Goal: Task Accomplishment & Management: Manage account settings

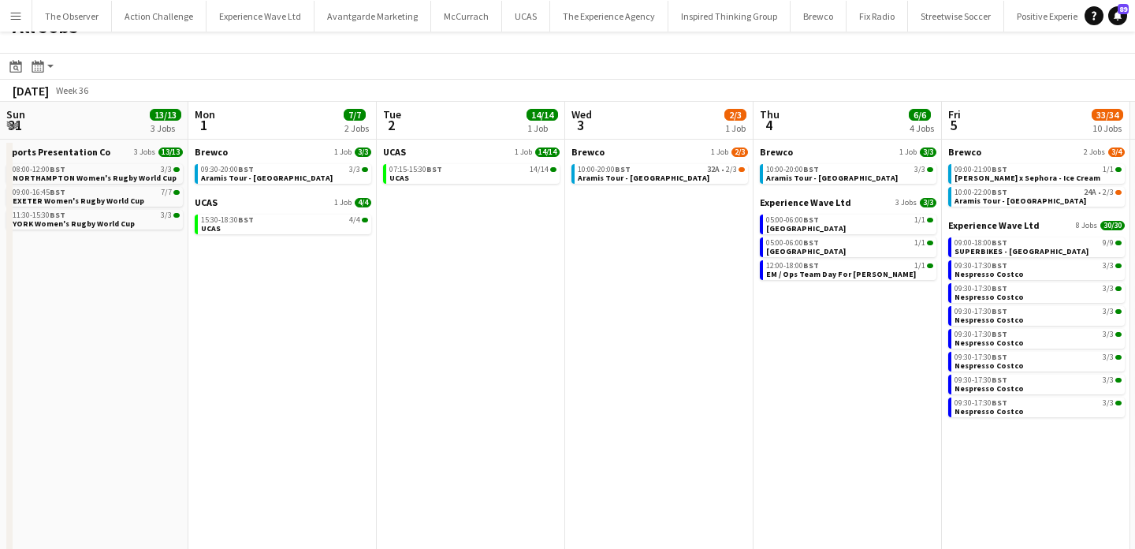
scroll to position [0, 439]
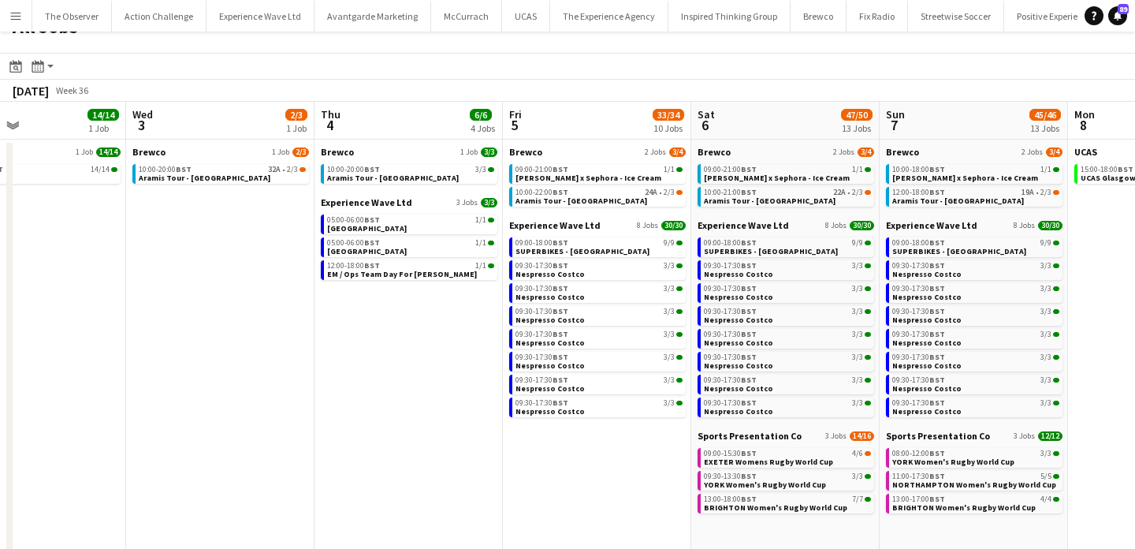
click at [20, 18] on app-icon "Menu" at bounding box center [15, 15] width 13 height 13
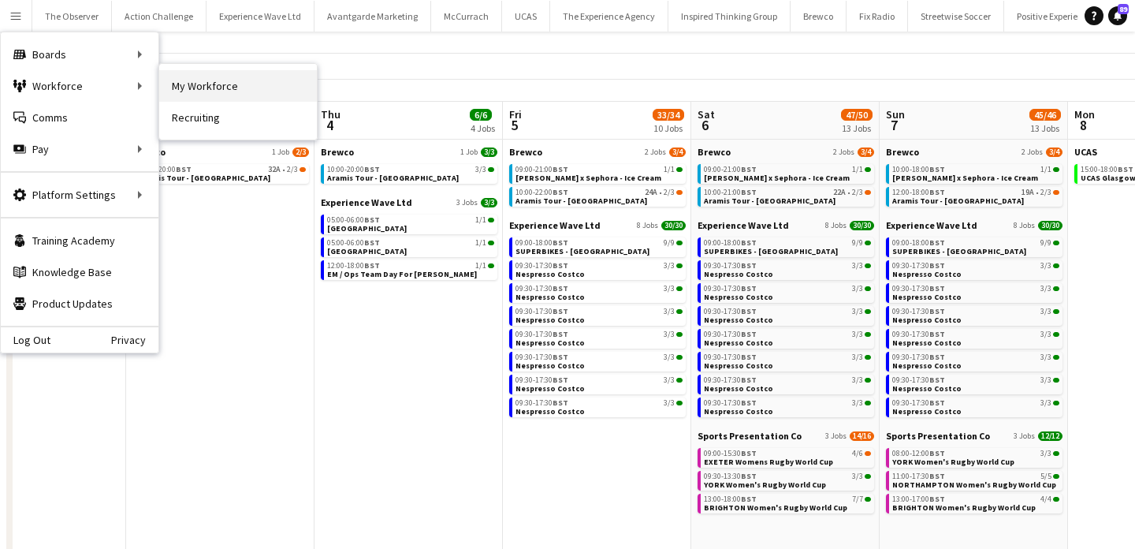
click at [184, 87] on link "My Workforce" at bounding box center [238, 86] width 158 height 32
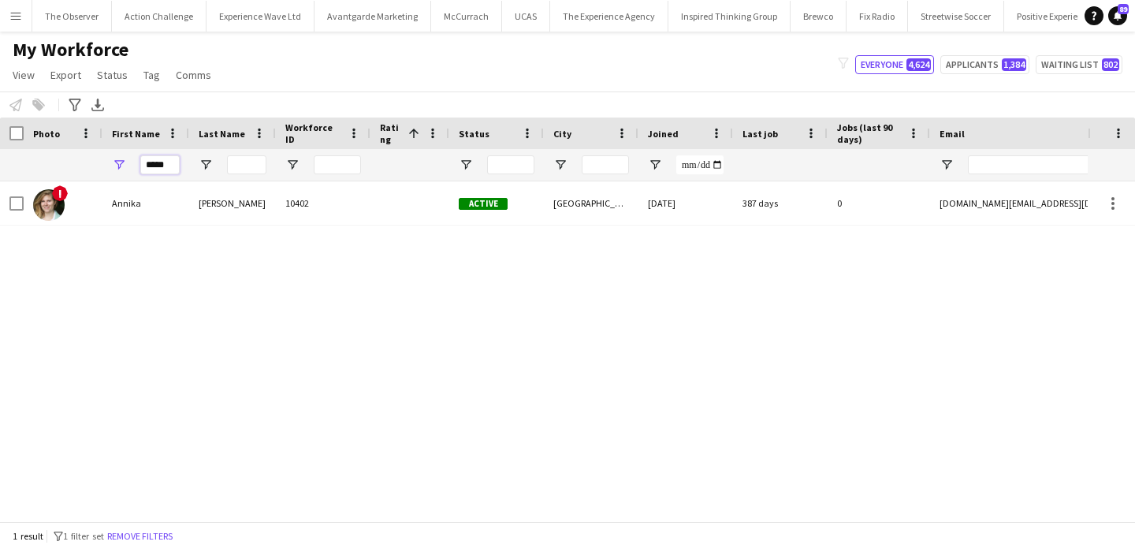
click at [166, 172] on input "*****" at bounding box center [159, 164] width 39 height 19
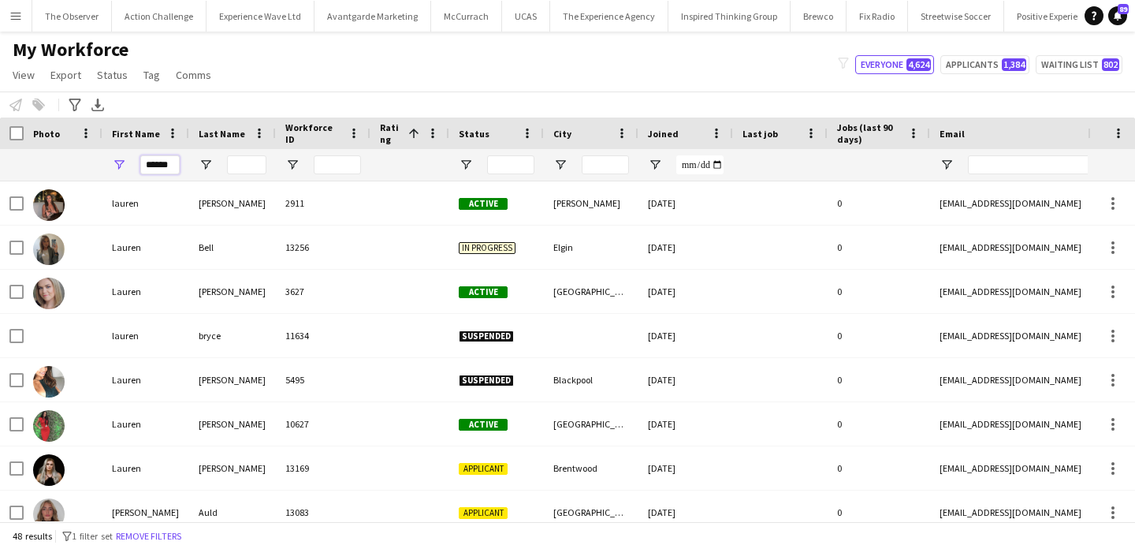
type input "******"
click at [288, 157] on div at bounding box center [323, 165] width 95 height 32
click at [253, 157] on input "Last Name Filter Input" at bounding box center [246, 164] width 39 height 19
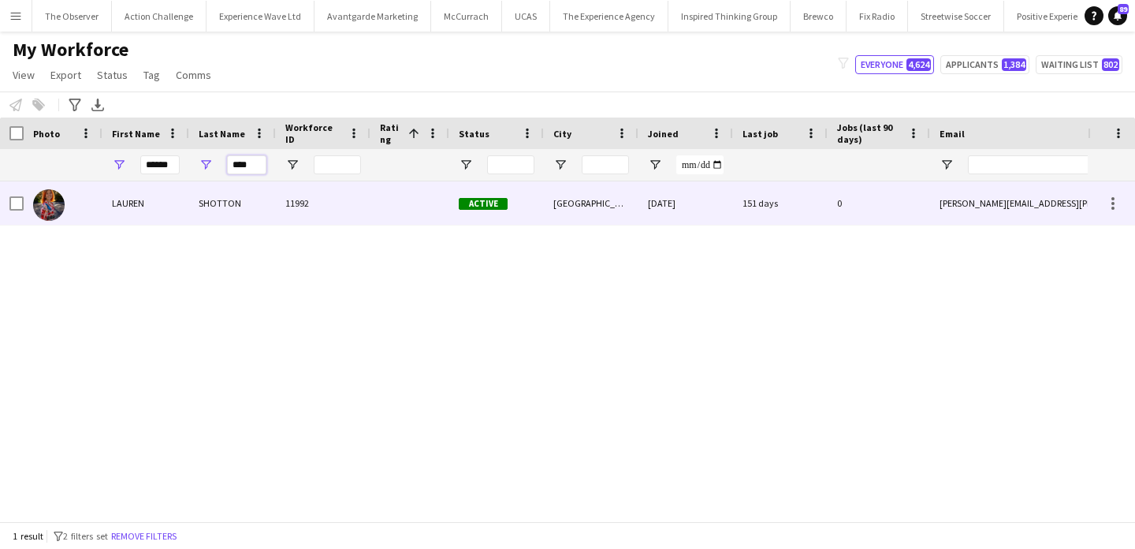
type input "****"
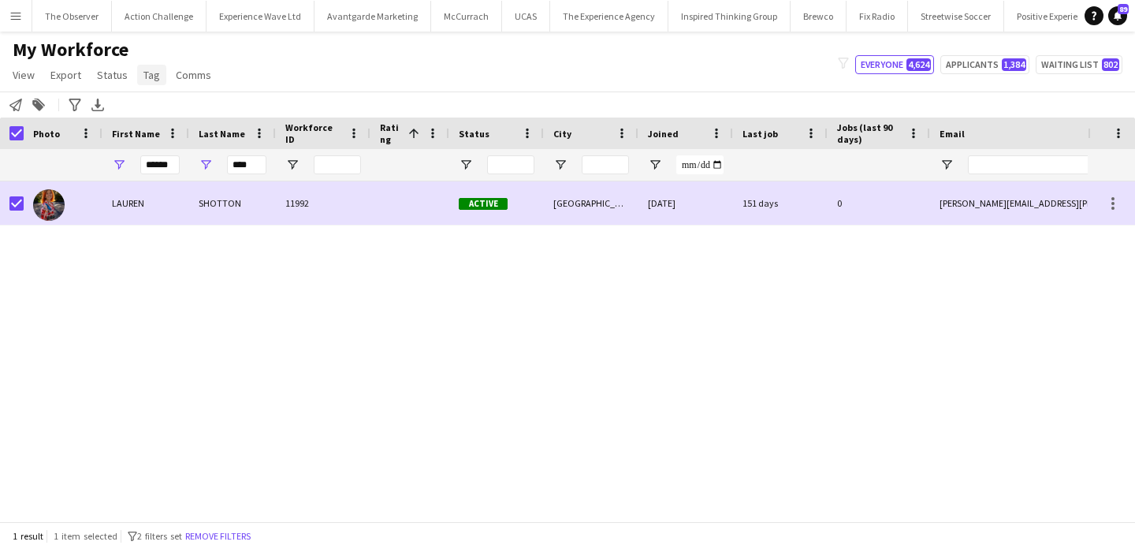
click at [154, 74] on span "Tag" at bounding box center [151, 75] width 17 height 14
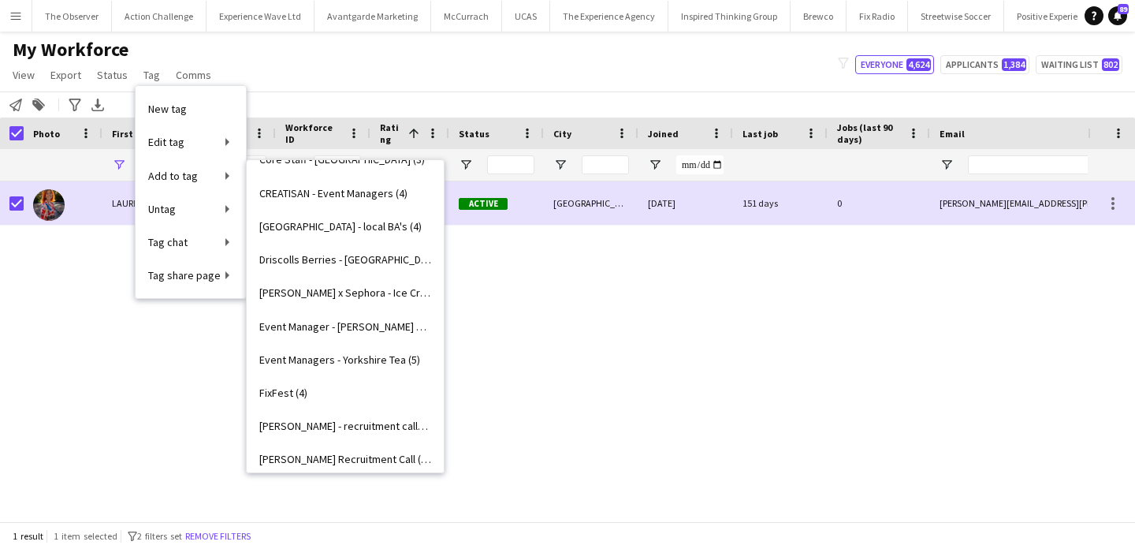
scroll to position [1070, 0]
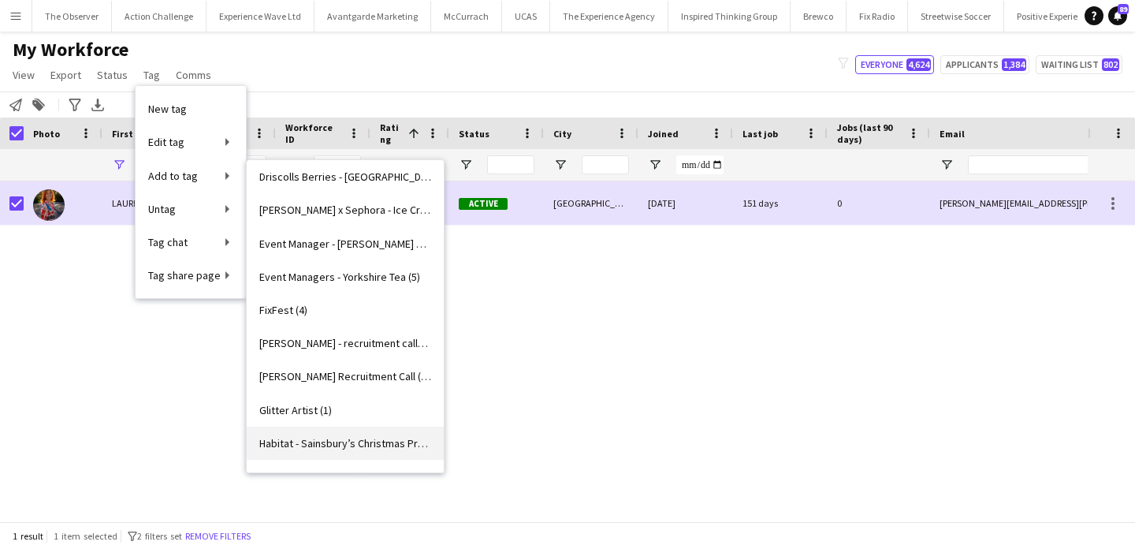
click at [395, 449] on link "Habitat - Sainsbury’s Christmas Press Show (2)" at bounding box center [345, 442] width 197 height 33
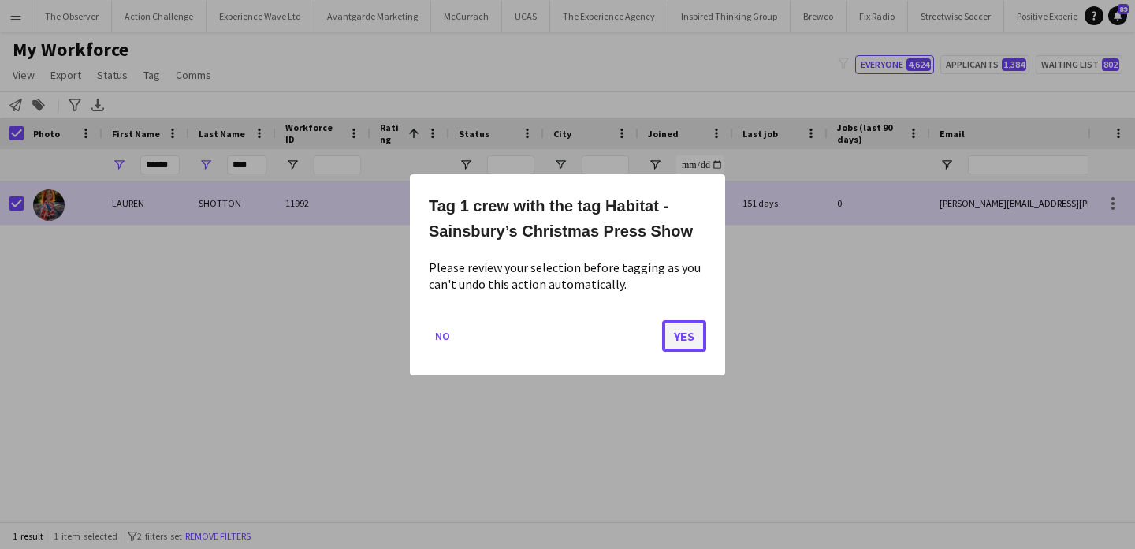
click at [691, 335] on button "Yes" at bounding box center [684, 335] width 44 height 32
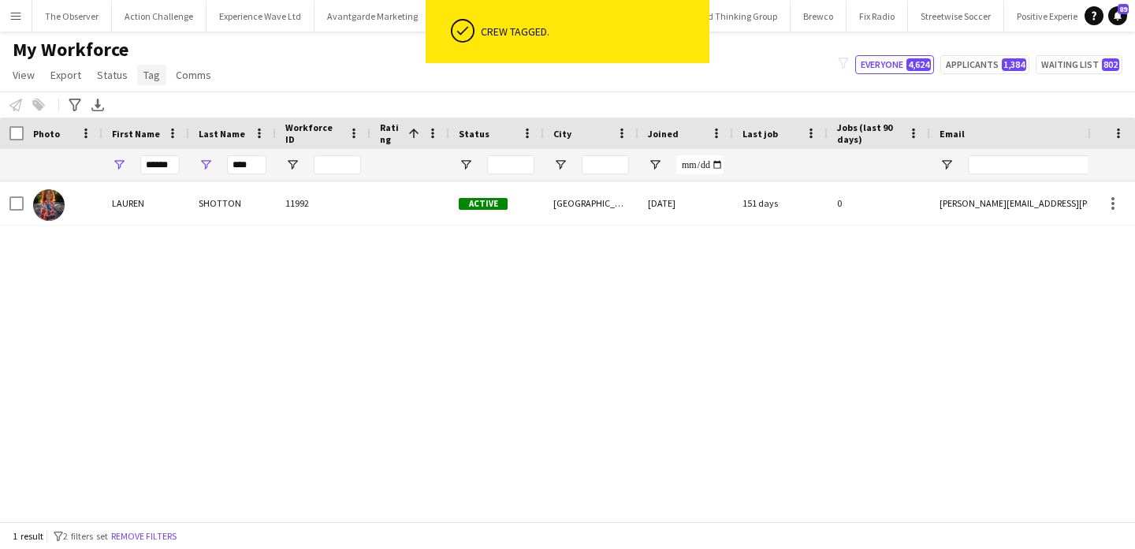
click at [148, 77] on span "Tag" at bounding box center [151, 75] width 17 height 14
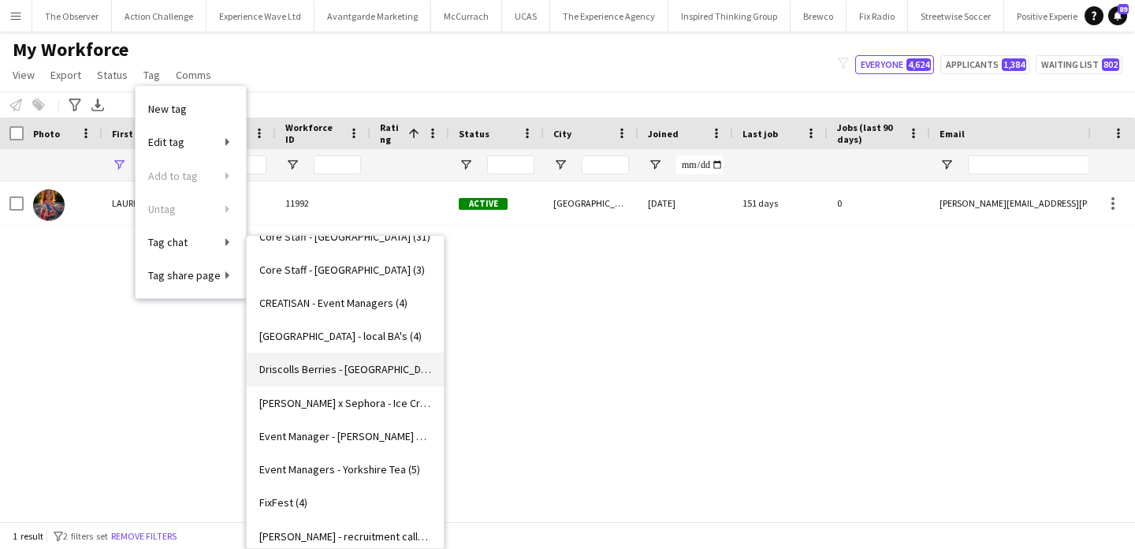
scroll to position [1069, 0]
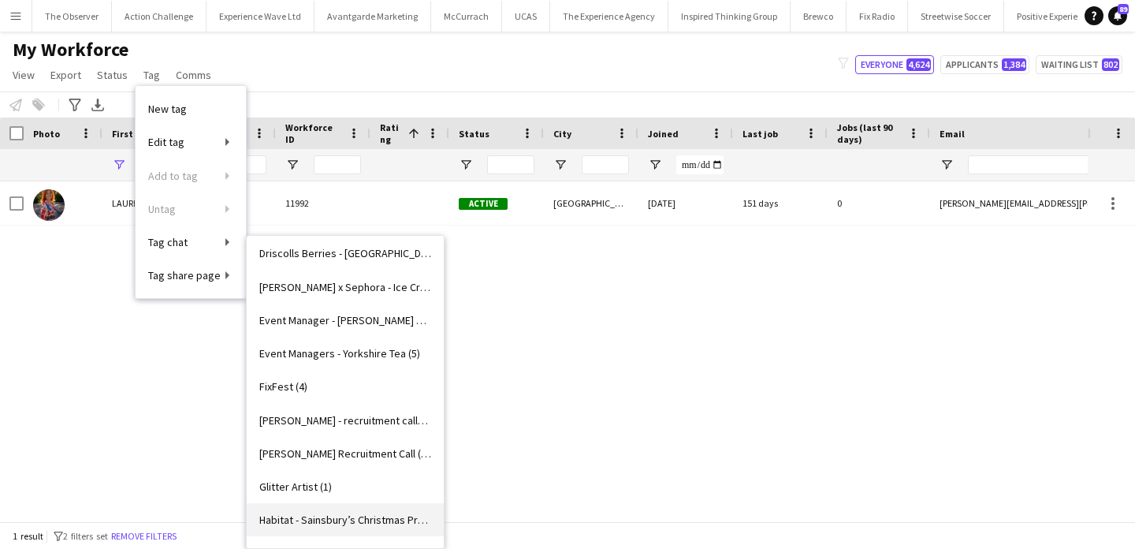
click at [381, 519] on span "Habitat - Sainsbury’s Christmas Press Show (3)" at bounding box center [345, 519] width 172 height 14
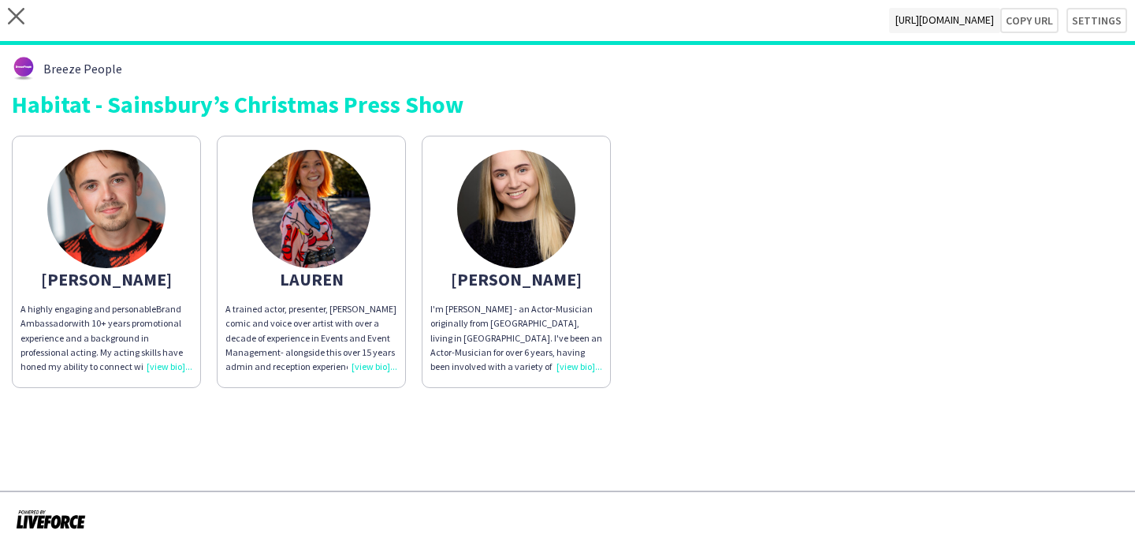
click at [311, 266] on img at bounding box center [311, 209] width 118 height 118
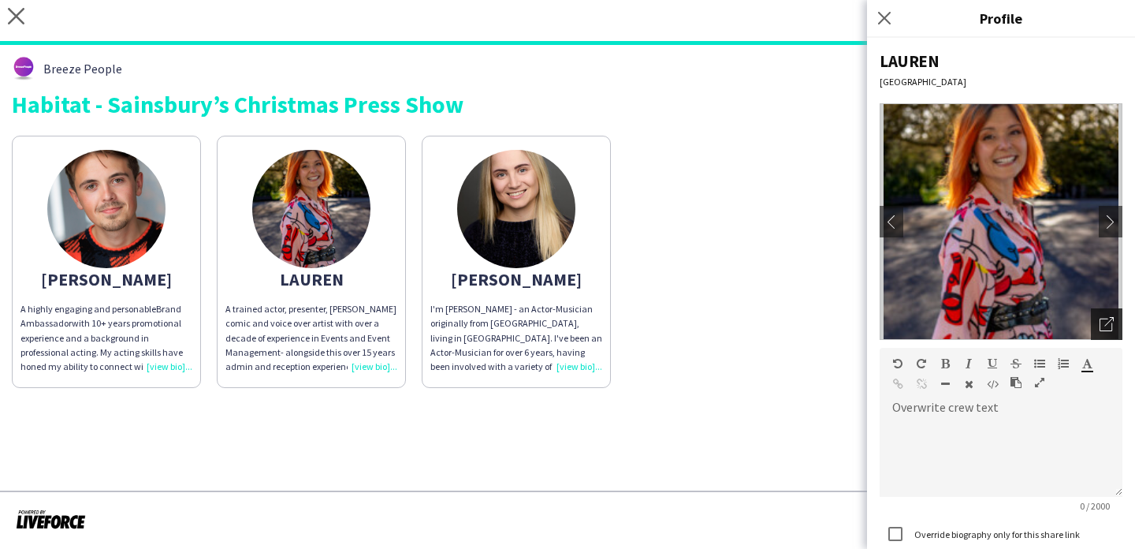
click at [1108, 328] on icon "Open photos pop-in" at bounding box center [1106, 324] width 14 height 14
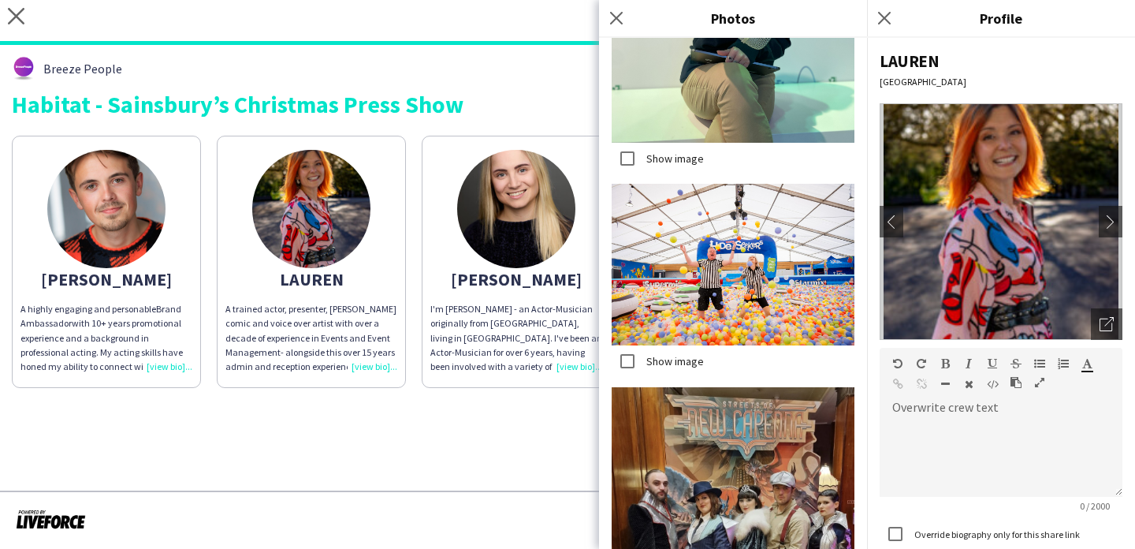
scroll to position [128, 0]
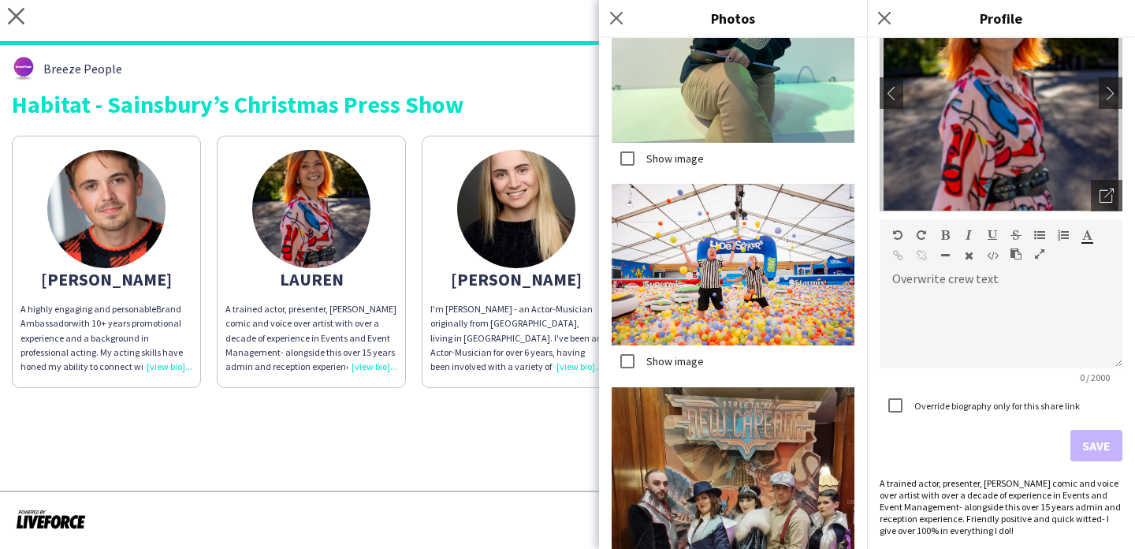
click at [407, 448] on app-share-pages "close [URL][DOMAIN_NAME] Copy url Settings Breeze People Habitat - Sainsbury’s …" at bounding box center [567, 274] width 1135 height 549
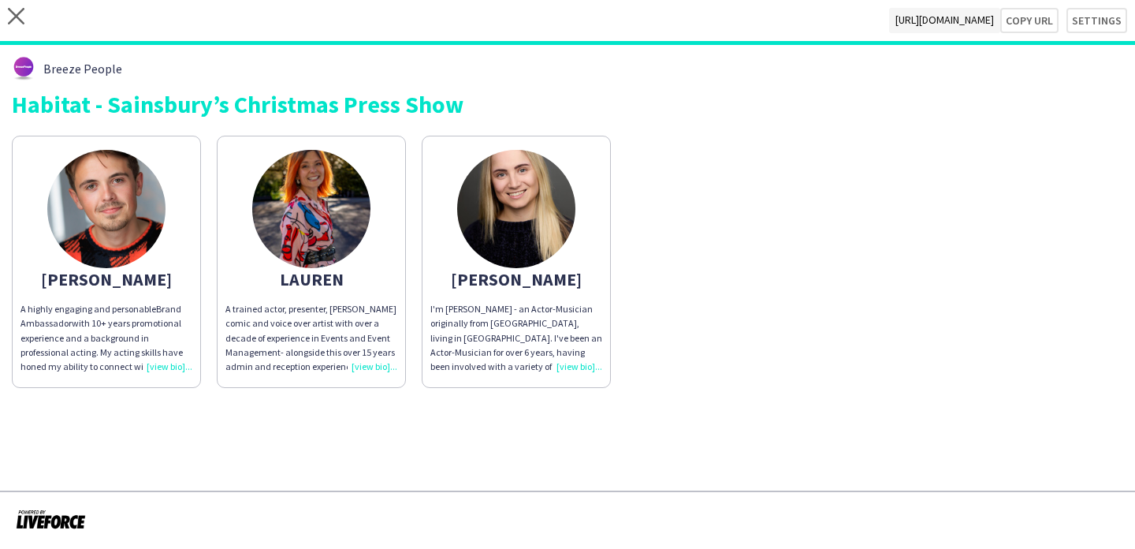
click at [519, 273] on div "[PERSON_NAME]" at bounding box center [516, 279] width 172 height 14
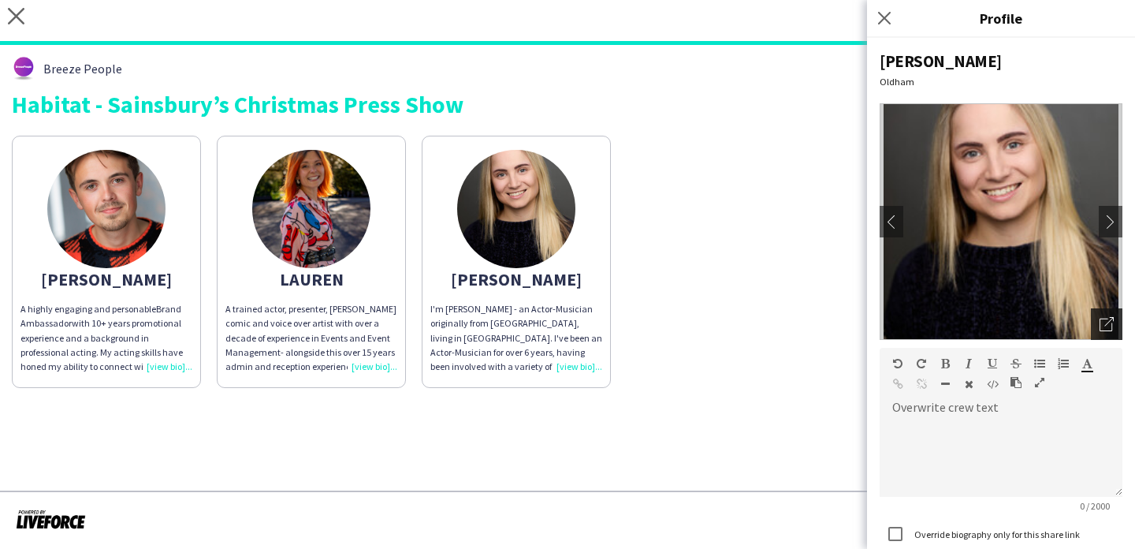
click at [1106, 321] on icon "Open photos pop-in" at bounding box center [1106, 324] width 14 height 14
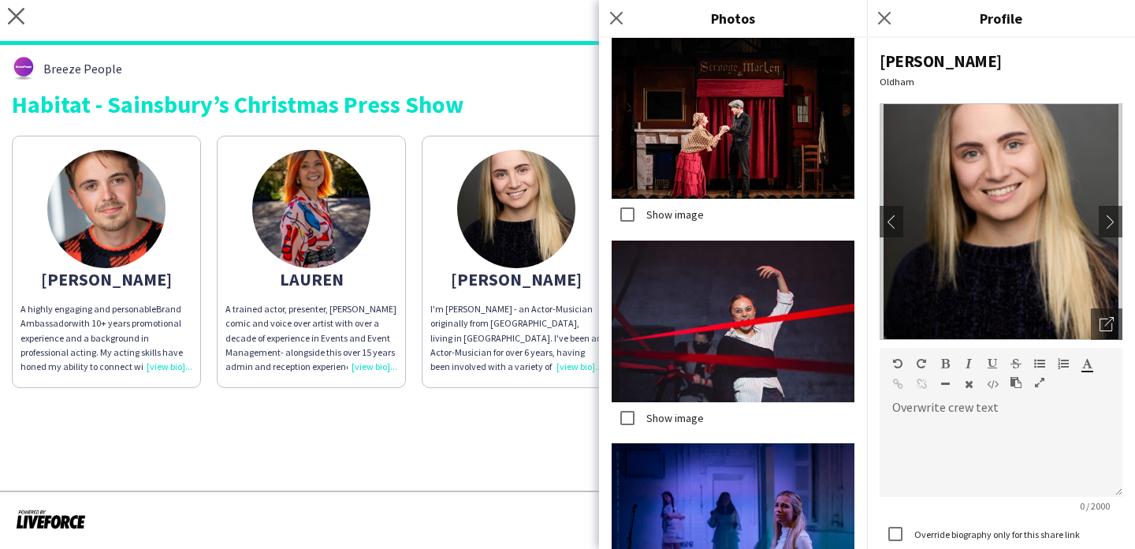
scroll to position [1592, 0]
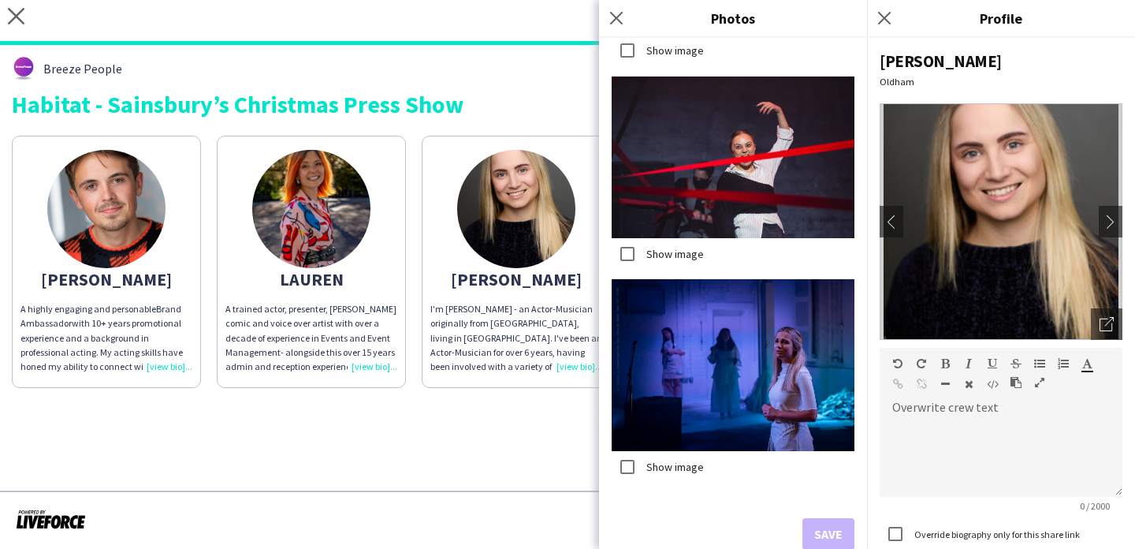
click at [418, 400] on app-share-pages "close [URL][DOMAIN_NAME] Copy url Settings Breeze People Habitat - Sainsbury’s …" at bounding box center [567, 274] width 1135 height 549
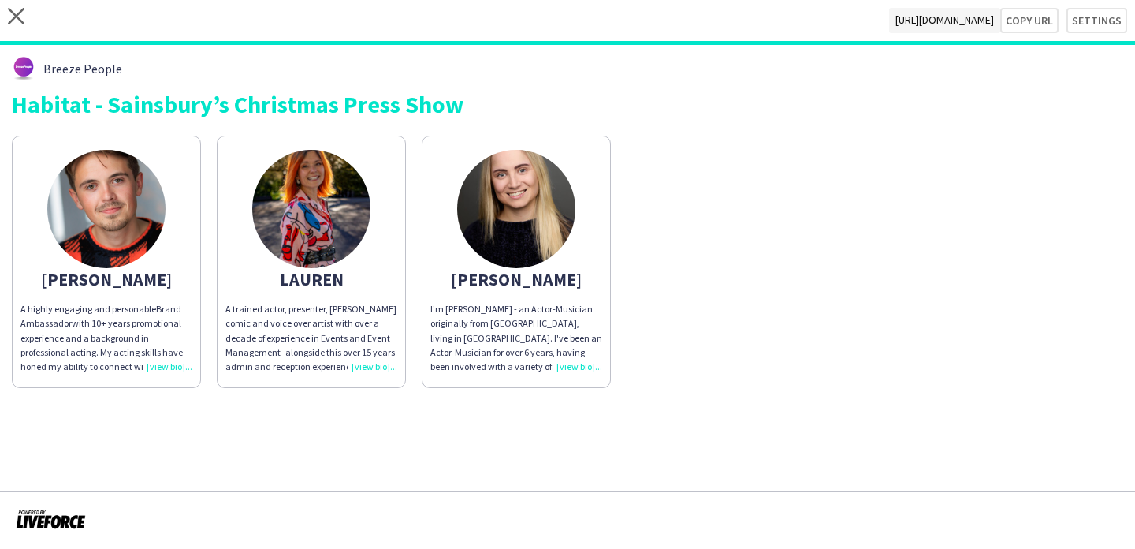
click at [125, 206] on img at bounding box center [106, 209] width 118 height 118
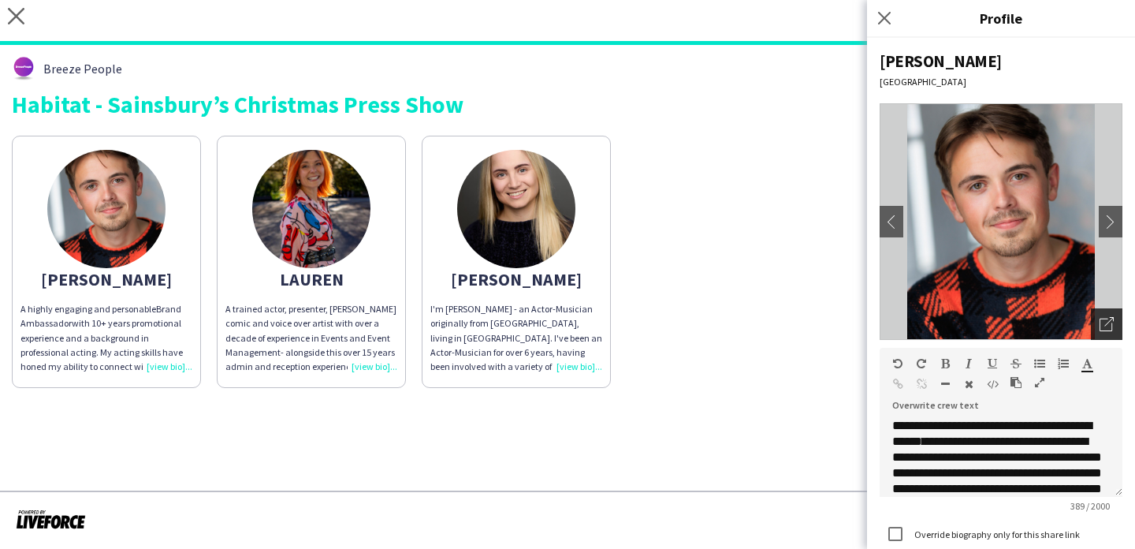
click at [1111, 322] on icon "Open photos pop-in" at bounding box center [1106, 324] width 14 height 14
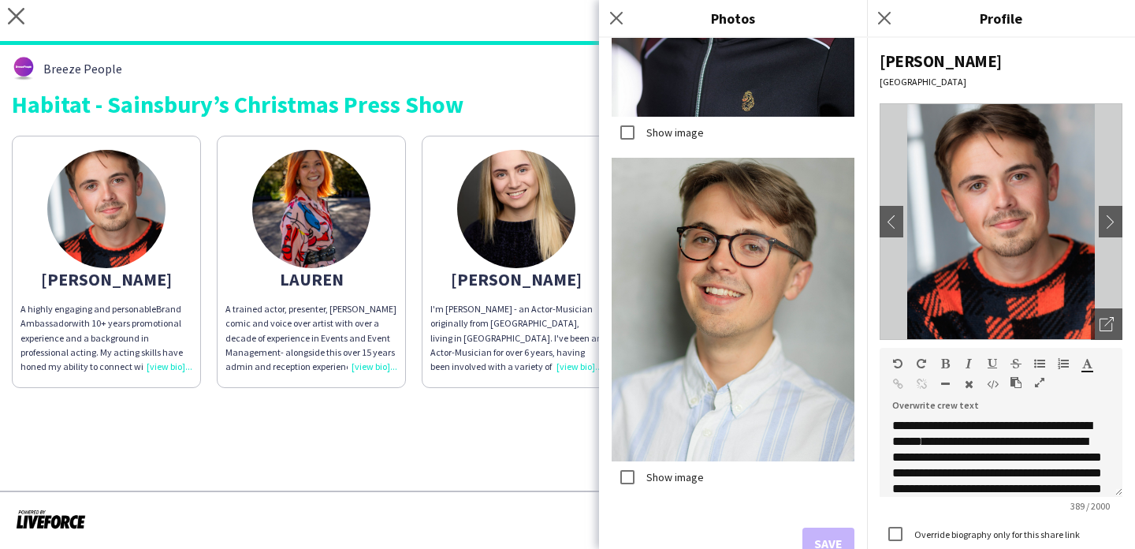
scroll to position [1990, 0]
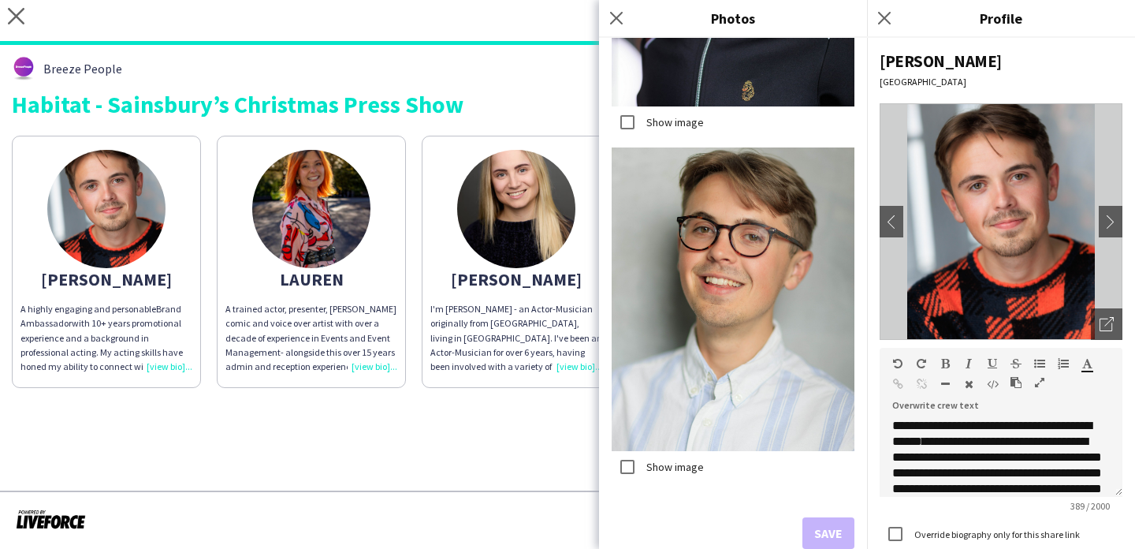
click at [508, 477] on app-share-pages "close [URL][DOMAIN_NAME] Copy url Settings Breeze People Habitat - Sainsbury’s …" at bounding box center [567, 274] width 1135 height 549
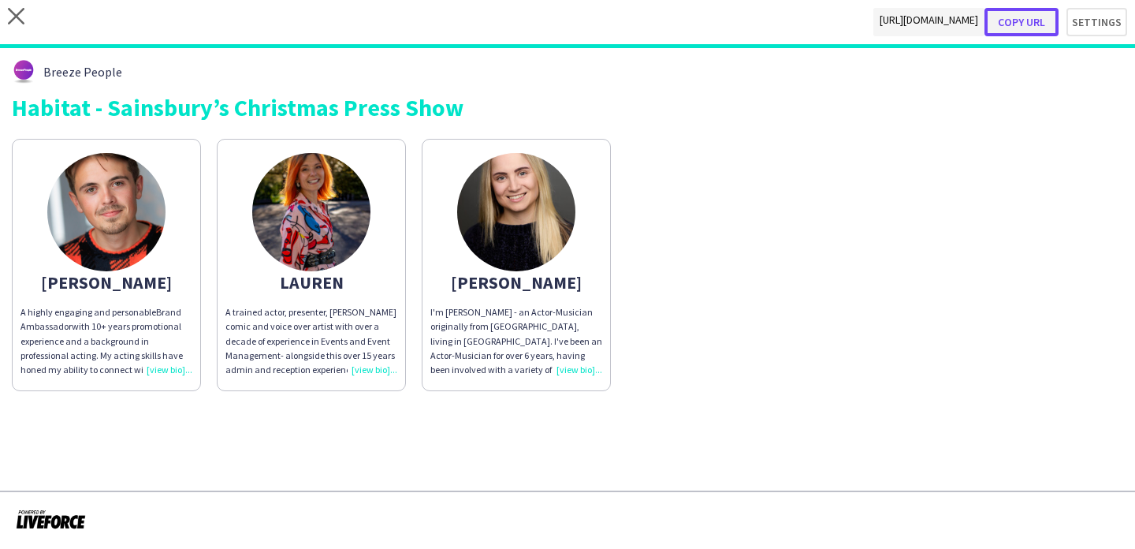
click at [1038, 32] on button "Copy url" at bounding box center [1021, 22] width 74 height 28
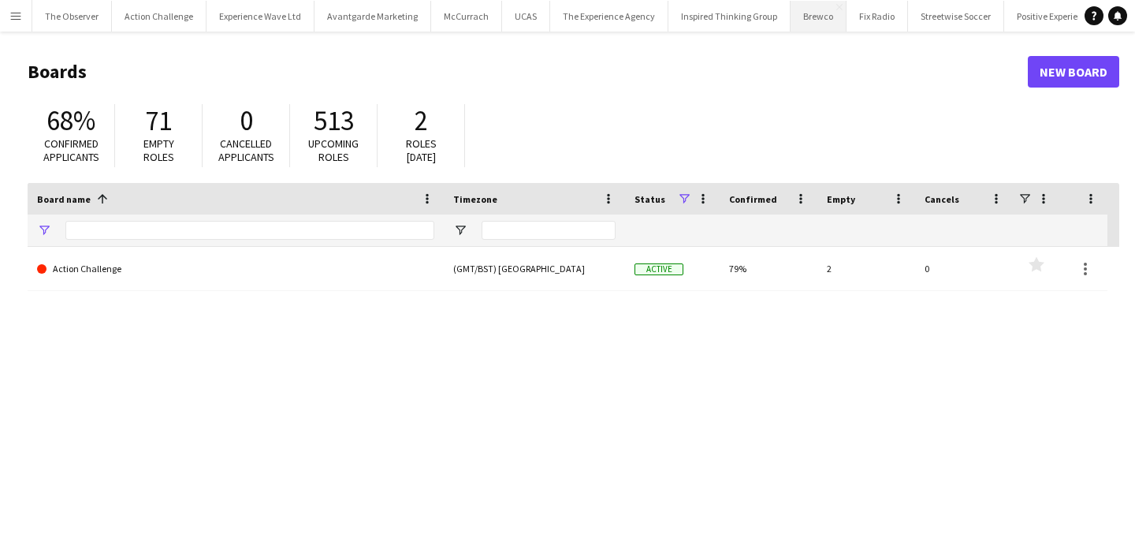
type input "*********"
click at [2, 13] on button "Menu" at bounding box center [16, 16] width 32 height 32
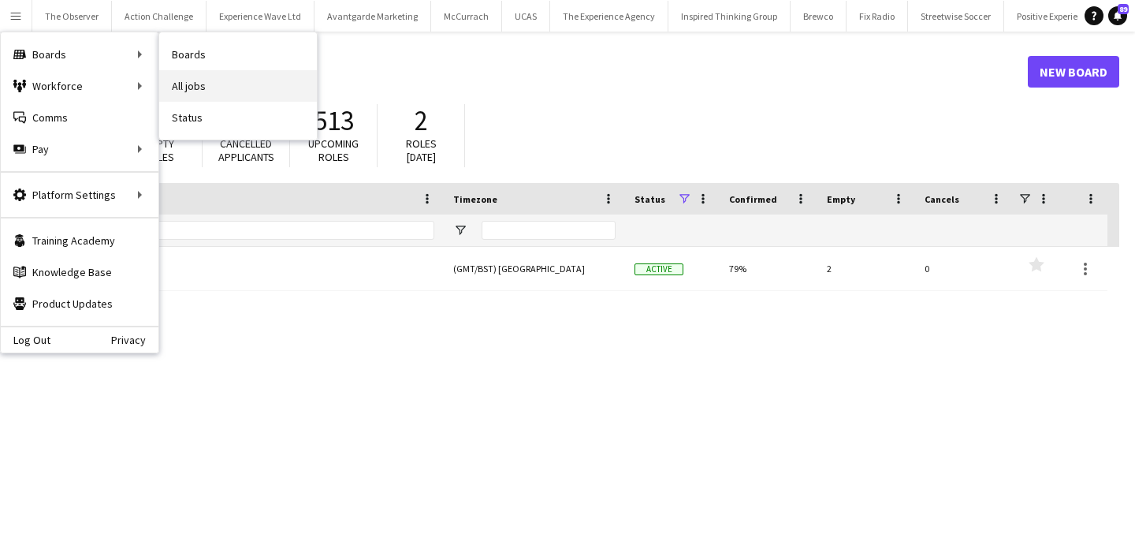
click at [228, 79] on link "All jobs" at bounding box center [238, 86] width 158 height 32
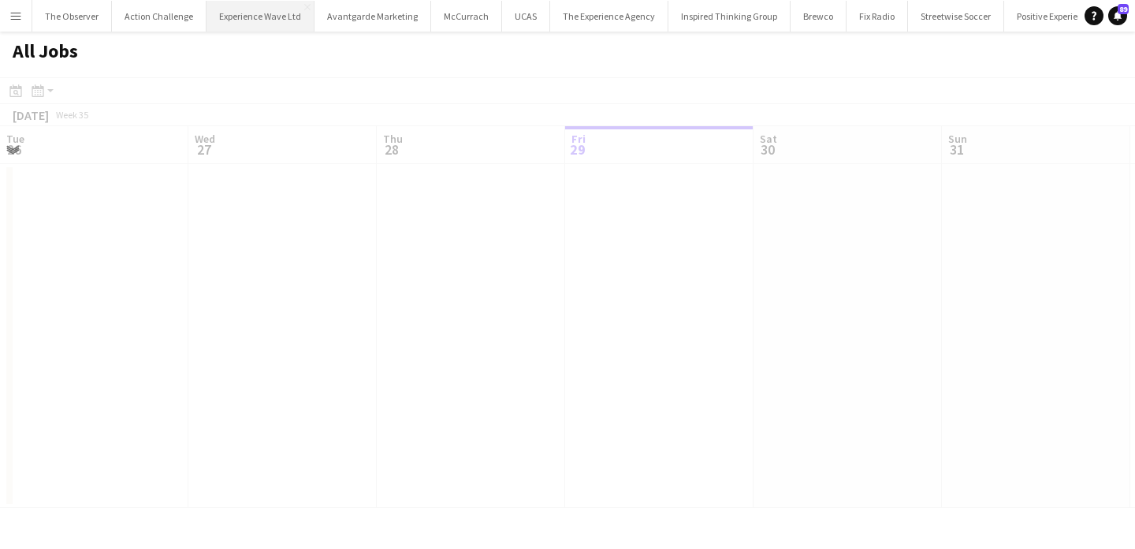
scroll to position [0, 377]
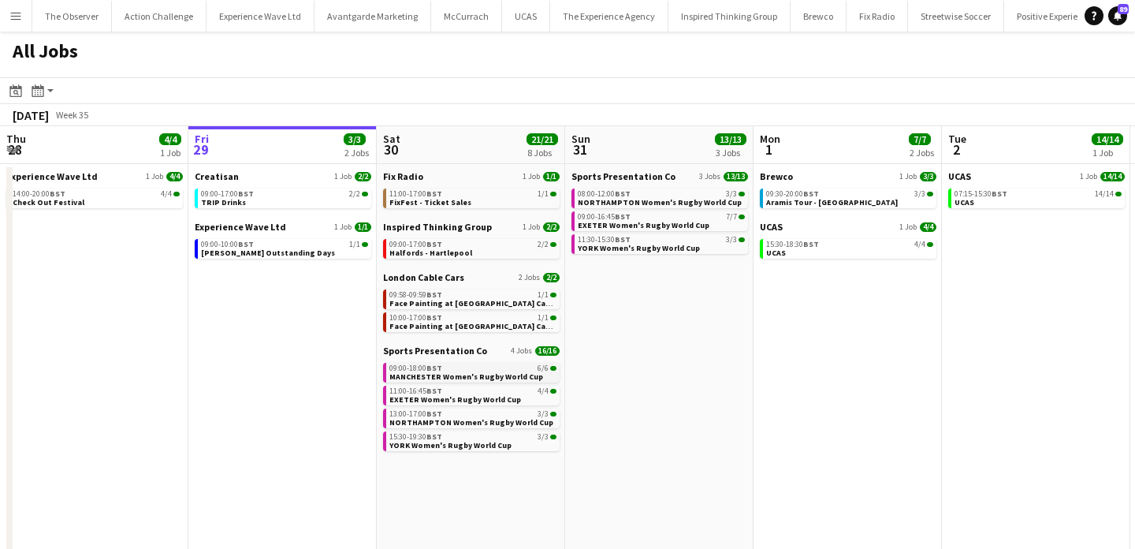
click at [476, 371] on span "MANCHESTER Women's Rugby World Cup" at bounding box center [466, 376] width 154 height 10
click at [645, 225] on span "EXETER Women's Rugby World Cup" at bounding box center [644, 225] width 132 height 10
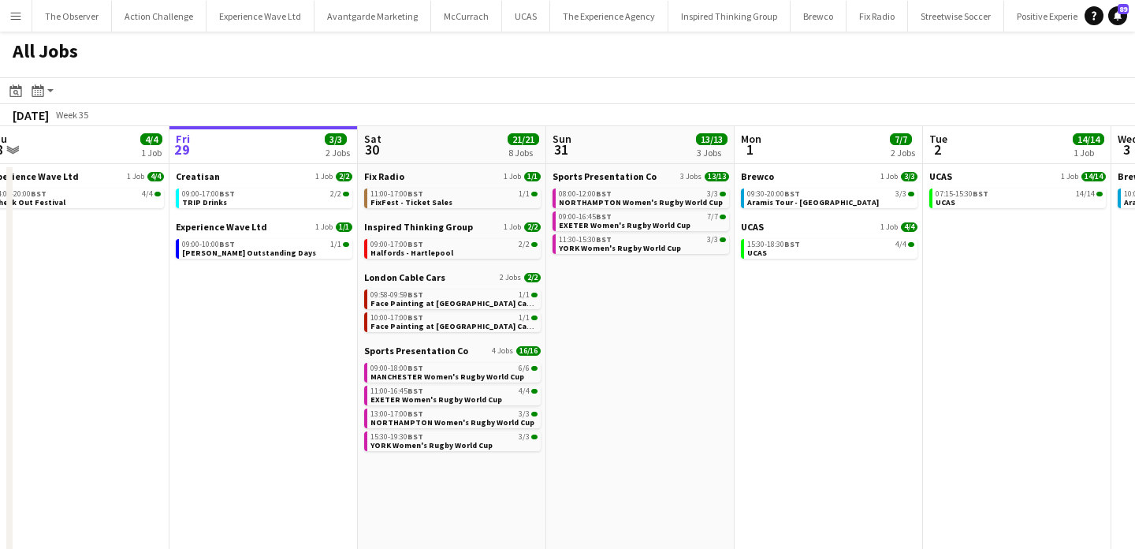
scroll to position [0, 383]
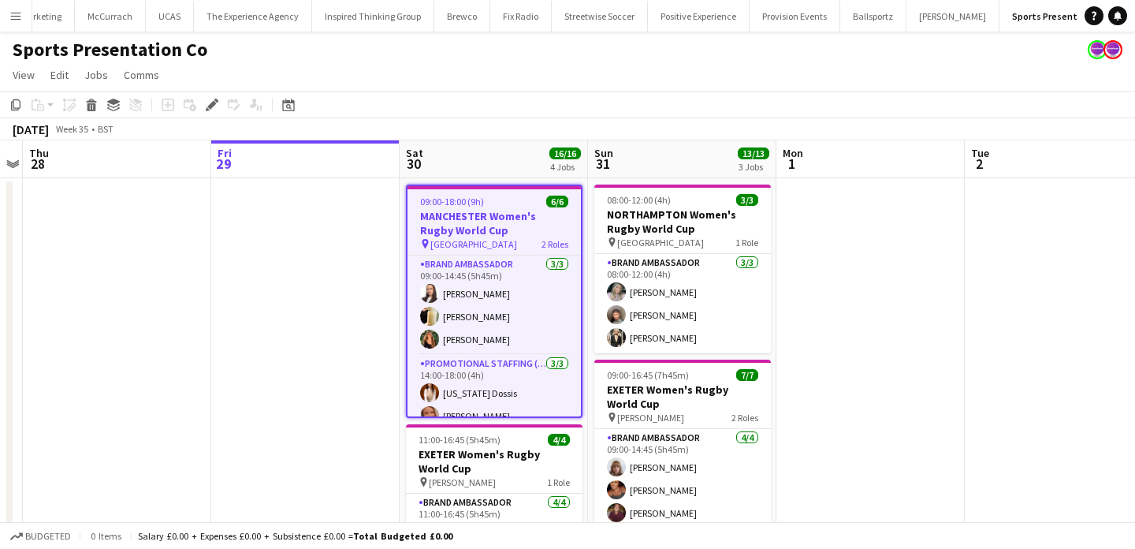
scroll to position [38, 0]
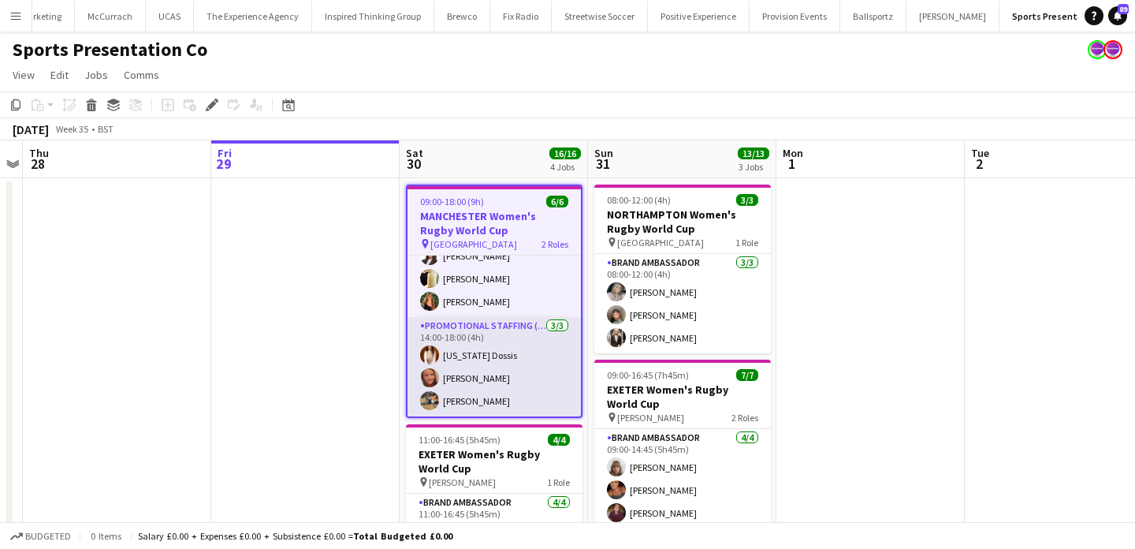
click at [530, 352] on app-card-role "Promotional Staffing (Brand Ambassadors) 3/3 14:00-18:00 (4h) Georgia Dossis Me…" at bounding box center [493, 366] width 173 height 99
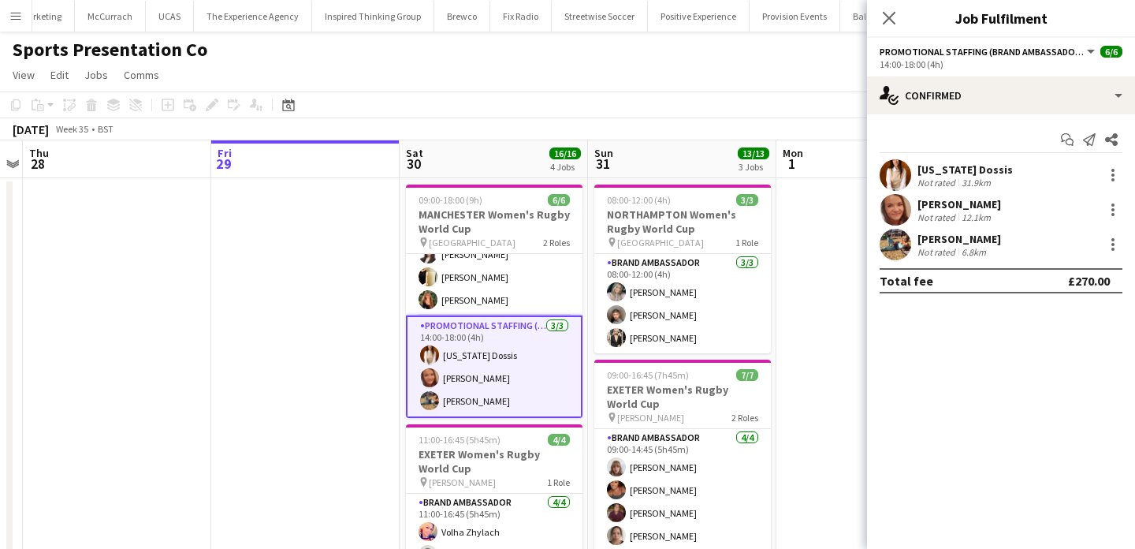
click at [947, 211] on div "Not rated" at bounding box center [937, 217] width 41 height 12
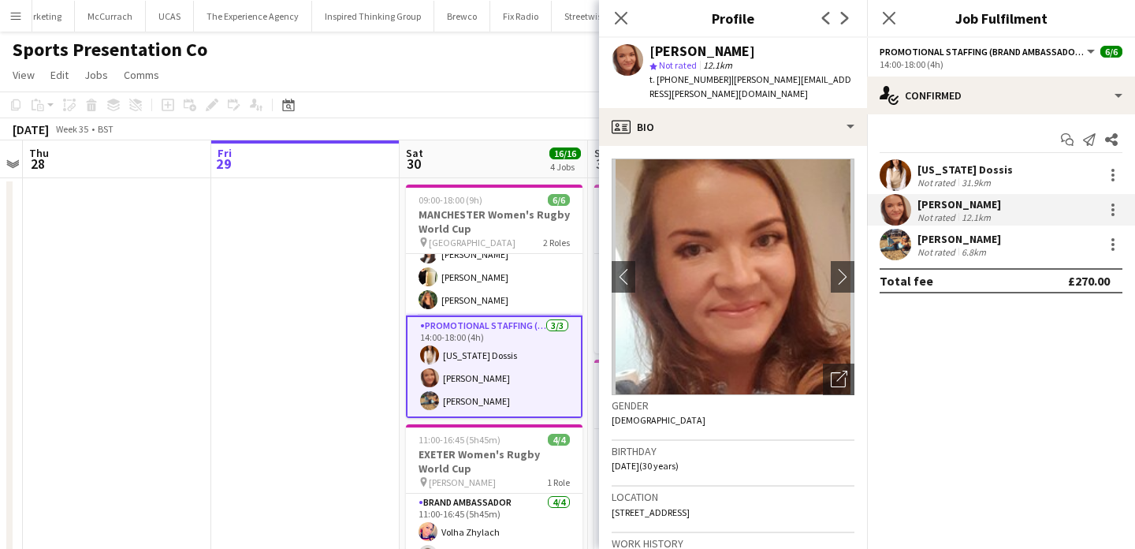
click at [694, 79] on span "t. +447447657055" at bounding box center [690, 79] width 82 height 12
drag, startPoint x: 694, startPoint y: 79, endPoint x: 657, endPoint y: 80, distance: 37.1
click at [657, 80] on span "t. +447447657055" at bounding box center [690, 79] width 82 height 12
copy span "+447447657055"
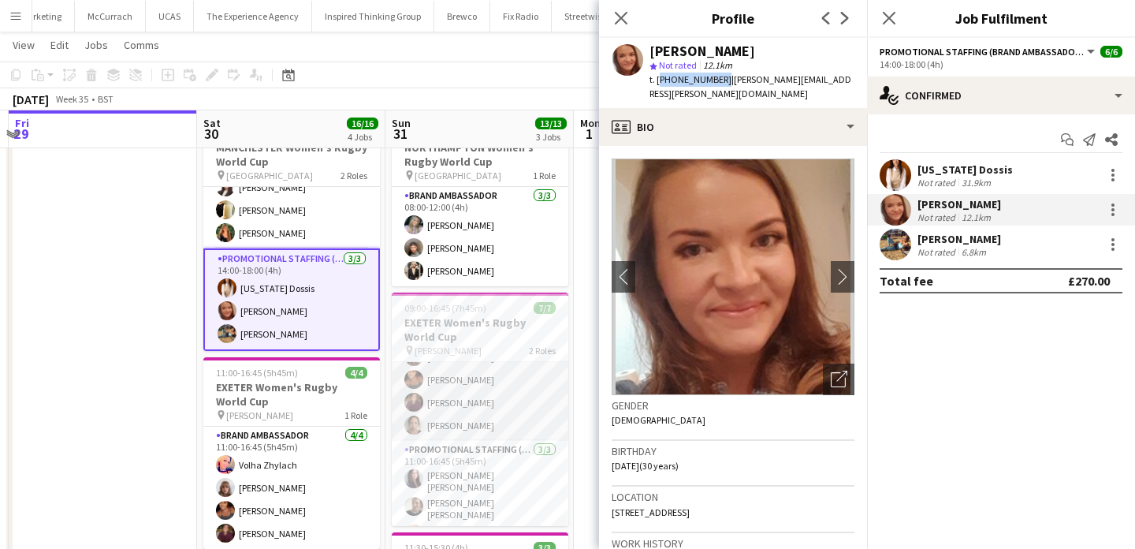
scroll to position [0, 0]
click at [578, 296] on app-date-cell at bounding box center [668, 522] width 188 height 823
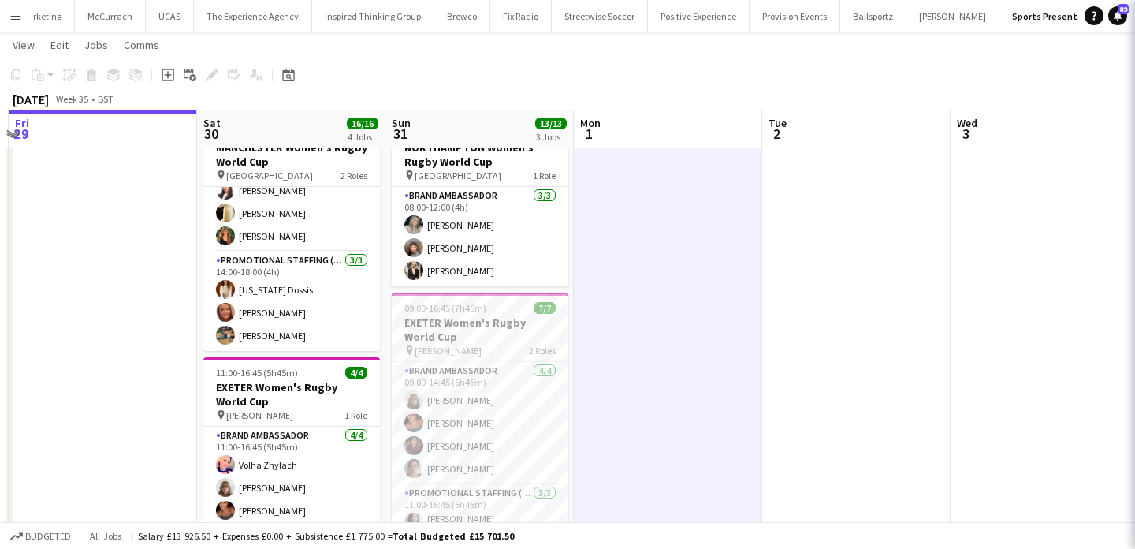
scroll to position [35, 0]
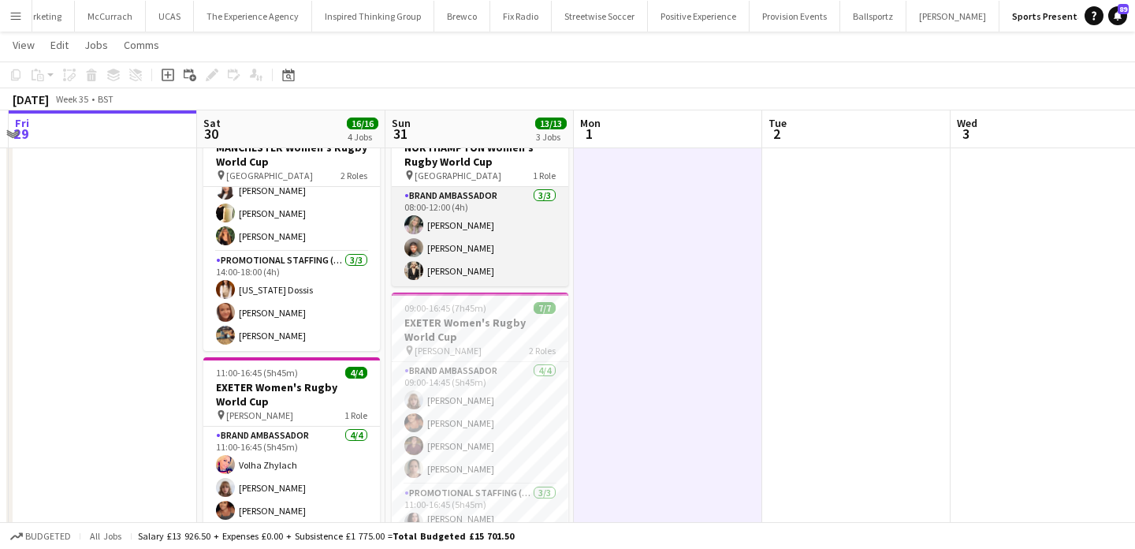
click at [497, 262] on app-card-role "Brand Ambassador 3/3 08:00-12:00 (4h) Sophie Fowler Kalam Mohammed Monika Staka…" at bounding box center [480, 236] width 177 height 99
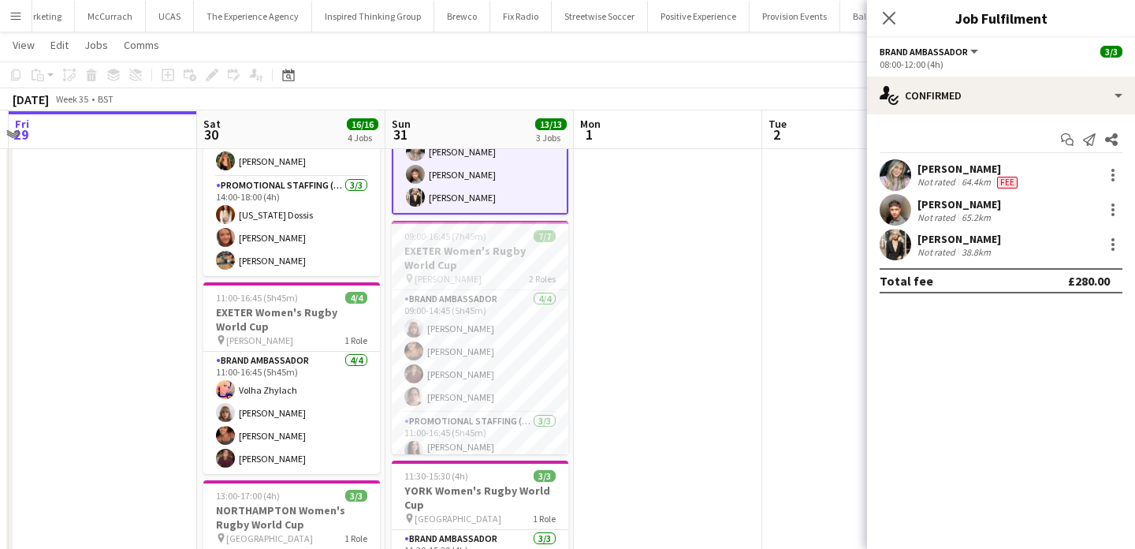
scroll to position [141, 0]
click at [314, 416] on app-card-role "Brand Ambassador 4/4 11:00-16:45 (5h45m) Volha Zhylach Caitlyn Chapman Jodie Sa…" at bounding box center [291, 412] width 177 height 122
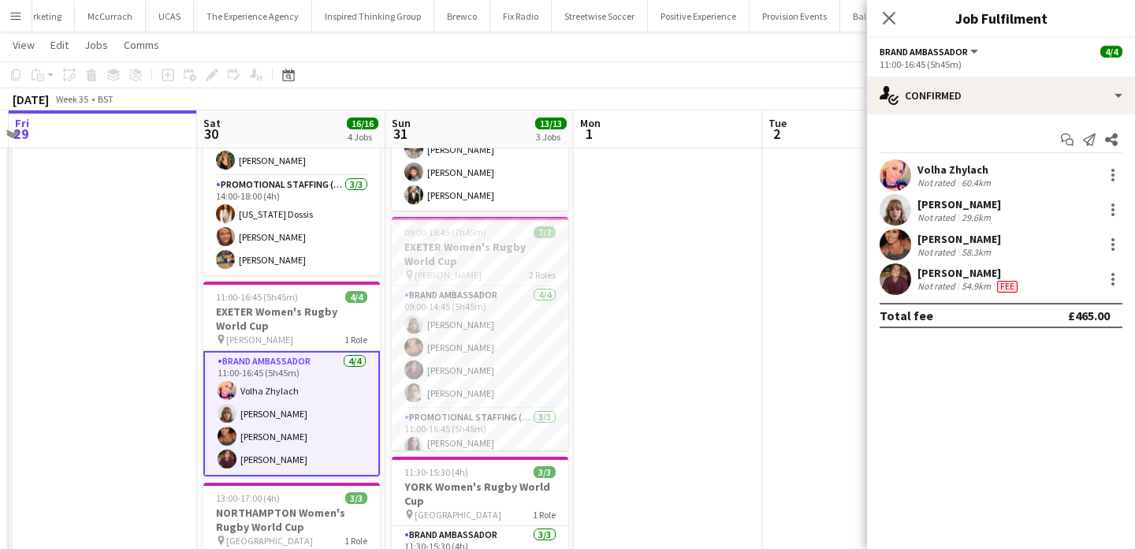
click at [843, 284] on app-date-cell at bounding box center [856, 446] width 188 height 823
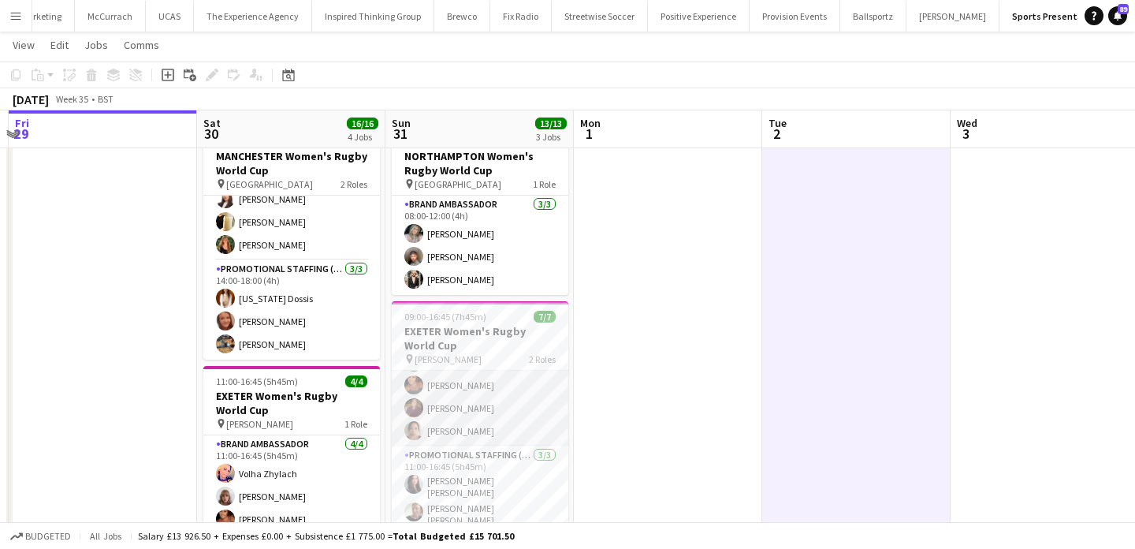
scroll to position [58, 0]
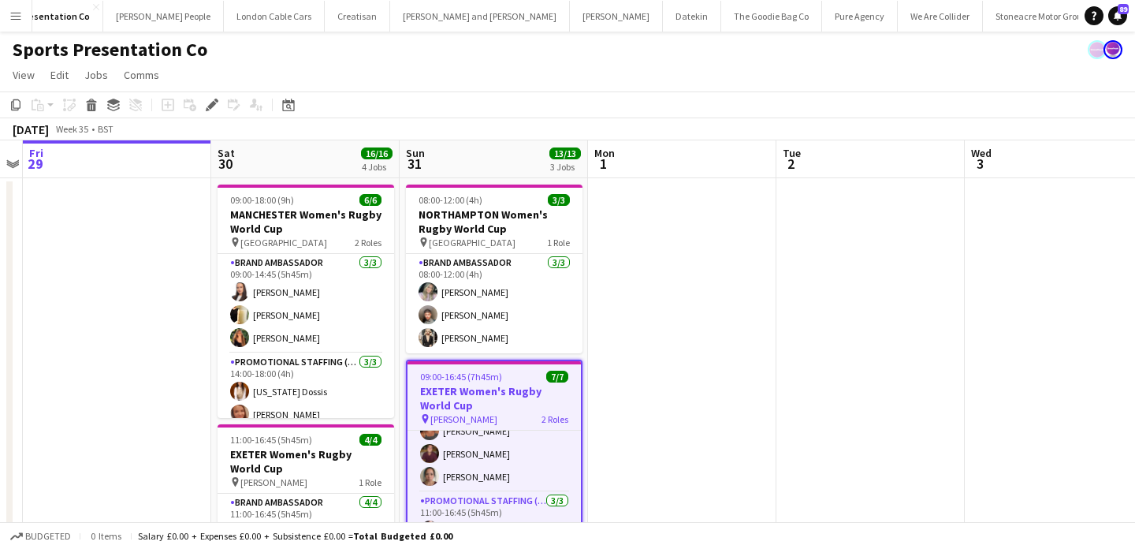
scroll to position [0, 1529]
click at [13, 16] on app-icon "Menu" at bounding box center [15, 15] width 13 height 13
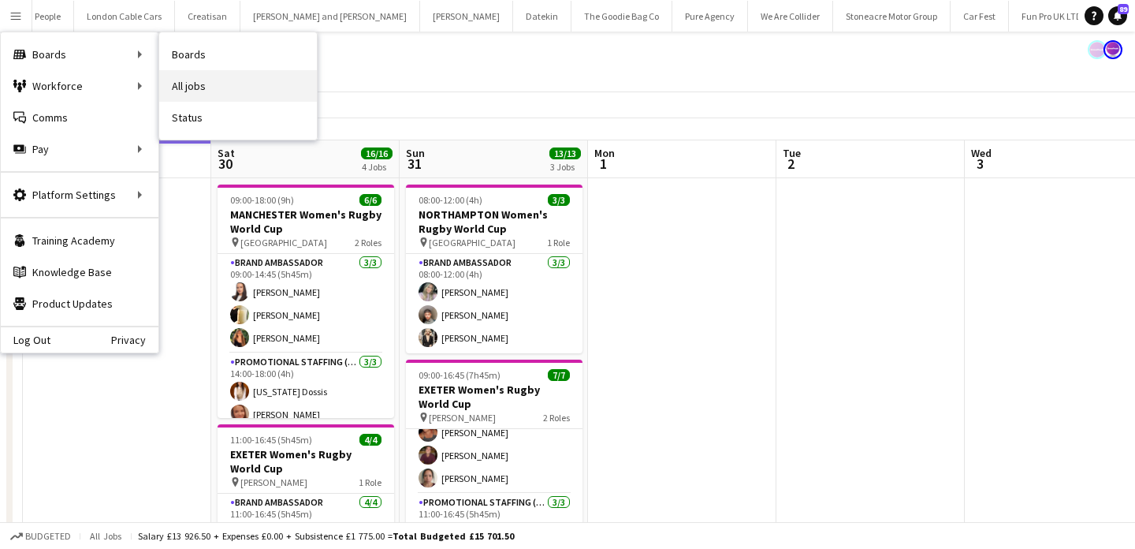
click at [177, 84] on link "All jobs" at bounding box center [238, 86] width 158 height 32
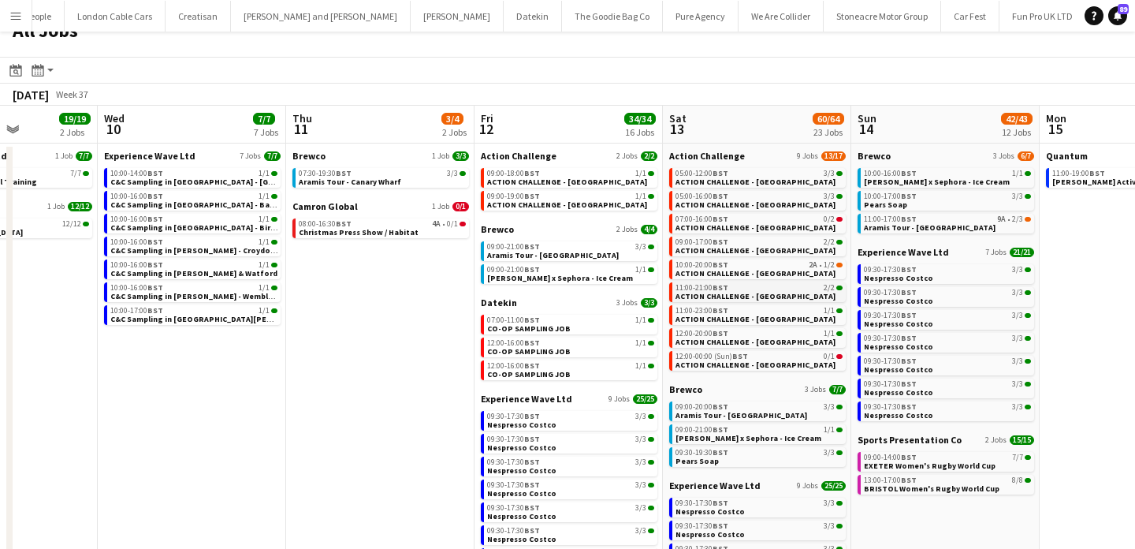
scroll to position [21, 0]
click at [738, 20] on button "We Are Collider Close" at bounding box center [780, 16] width 85 height 31
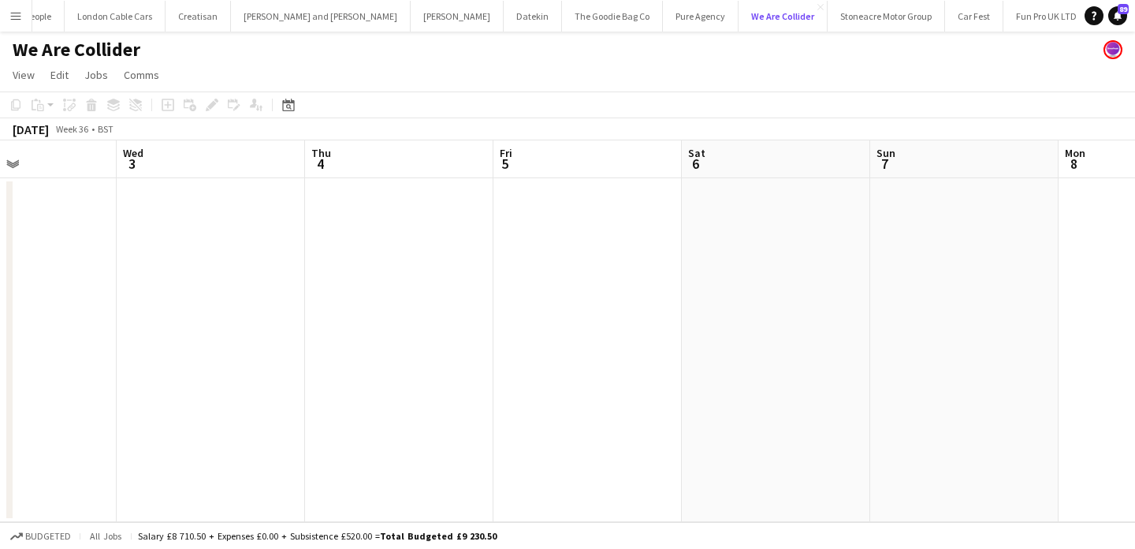
scroll to position [0, 779]
click at [15, 20] on app-icon "Menu" at bounding box center [15, 15] width 13 height 13
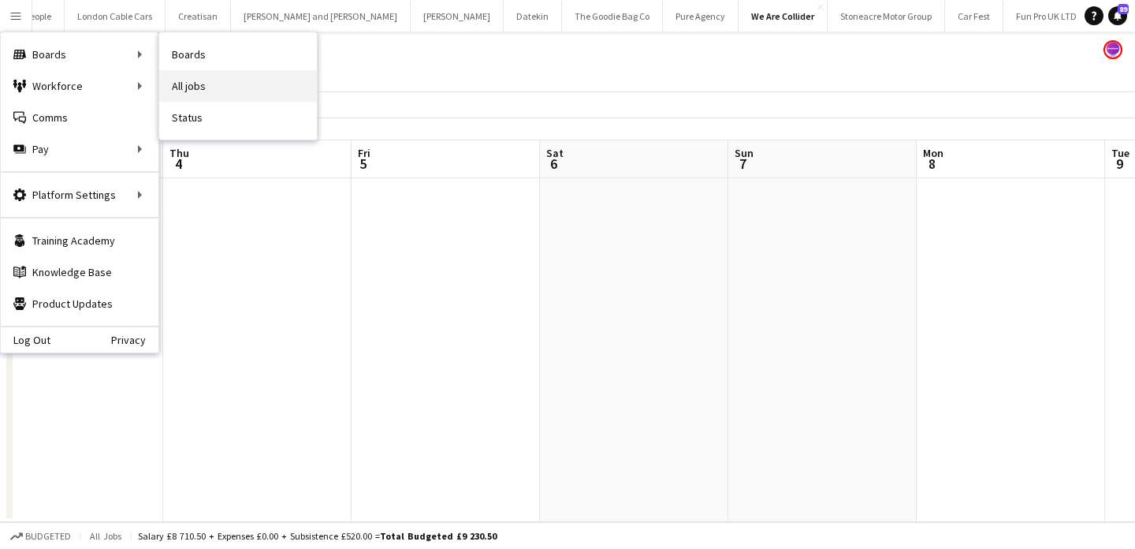
click at [233, 84] on link "All jobs" at bounding box center [238, 86] width 158 height 32
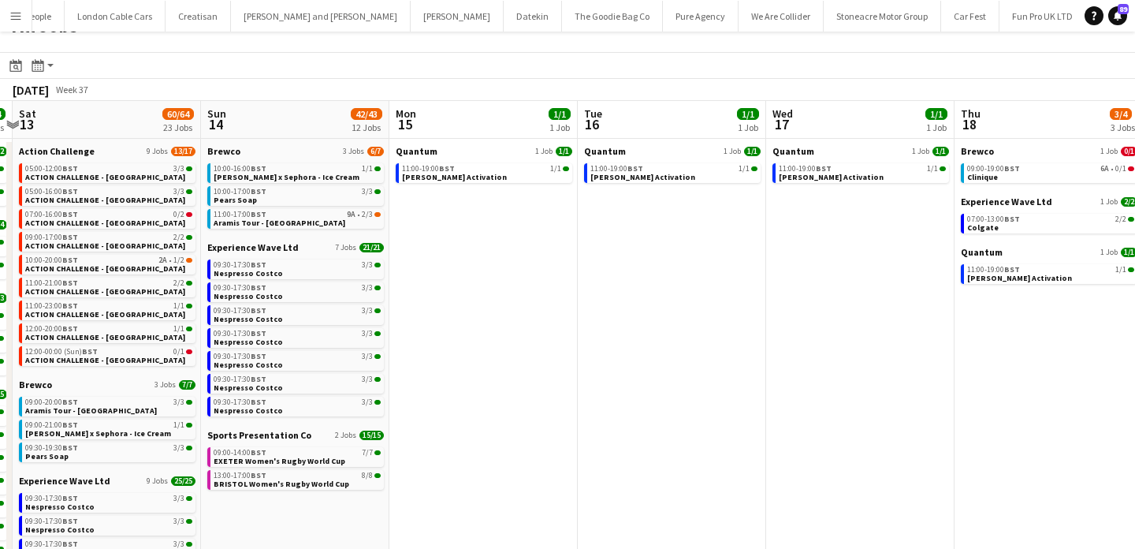
scroll to position [0, 556]
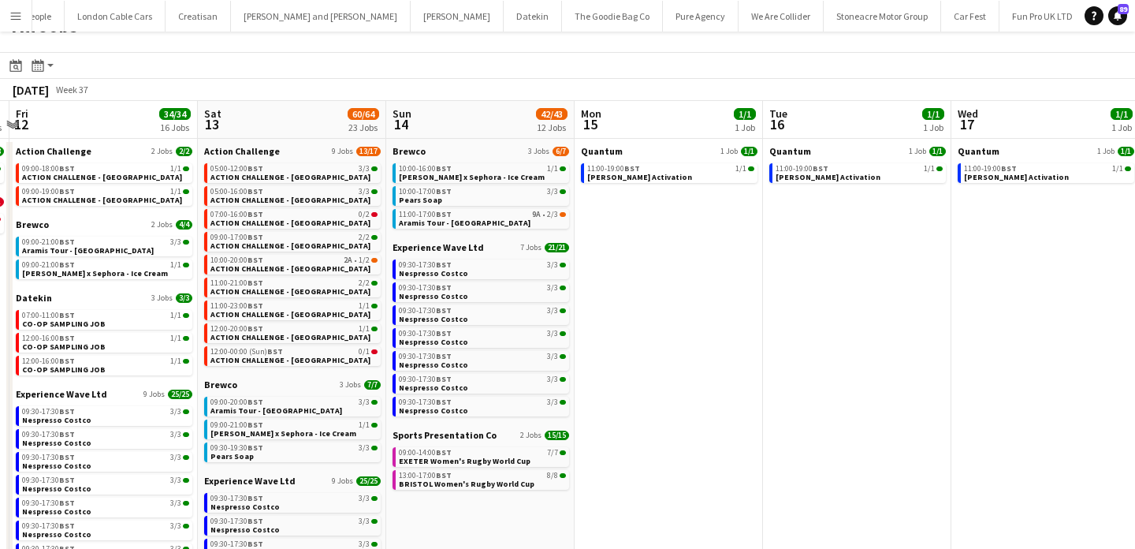
click at [24, 14] on button "Menu" at bounding box center [16, 16] width 32 height 32
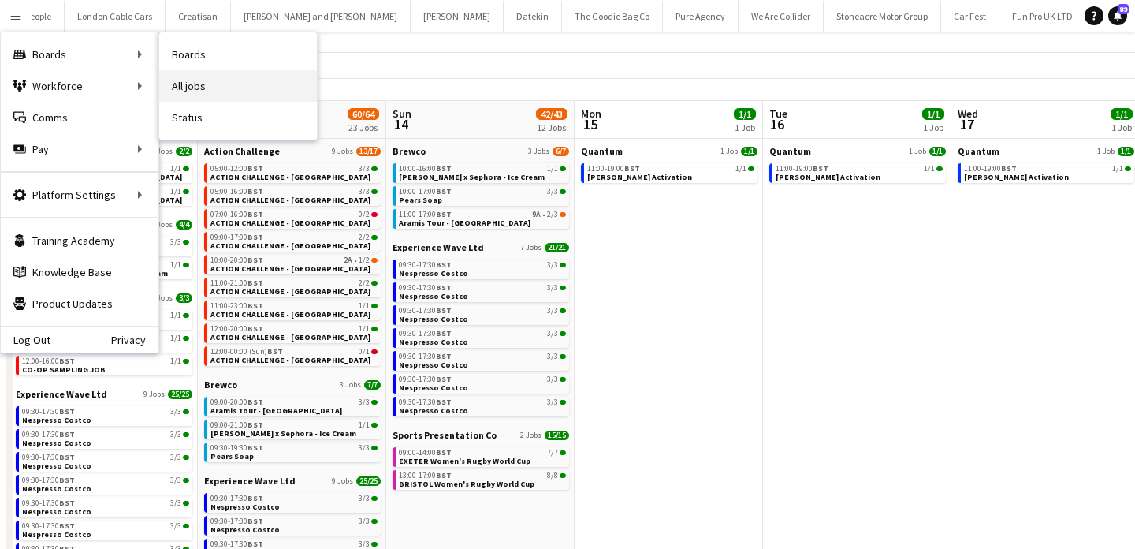
click at [182, 81] on link "All jobs" at bounding box center [238, 86] width 158 height 32
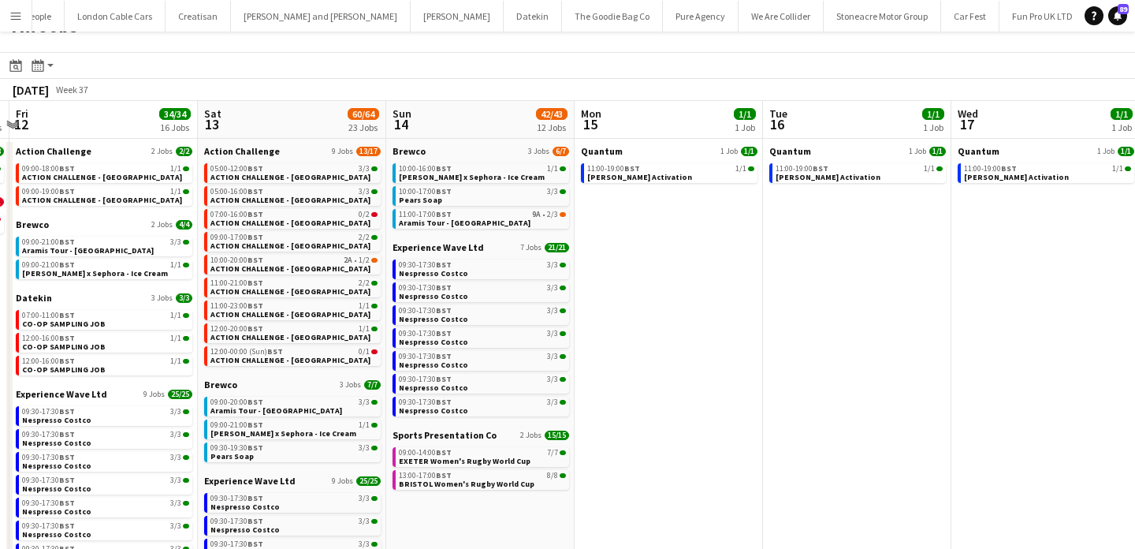
scroll to position [0, 0]
